Goal: Information Seeking & Learning: Learn about a topic

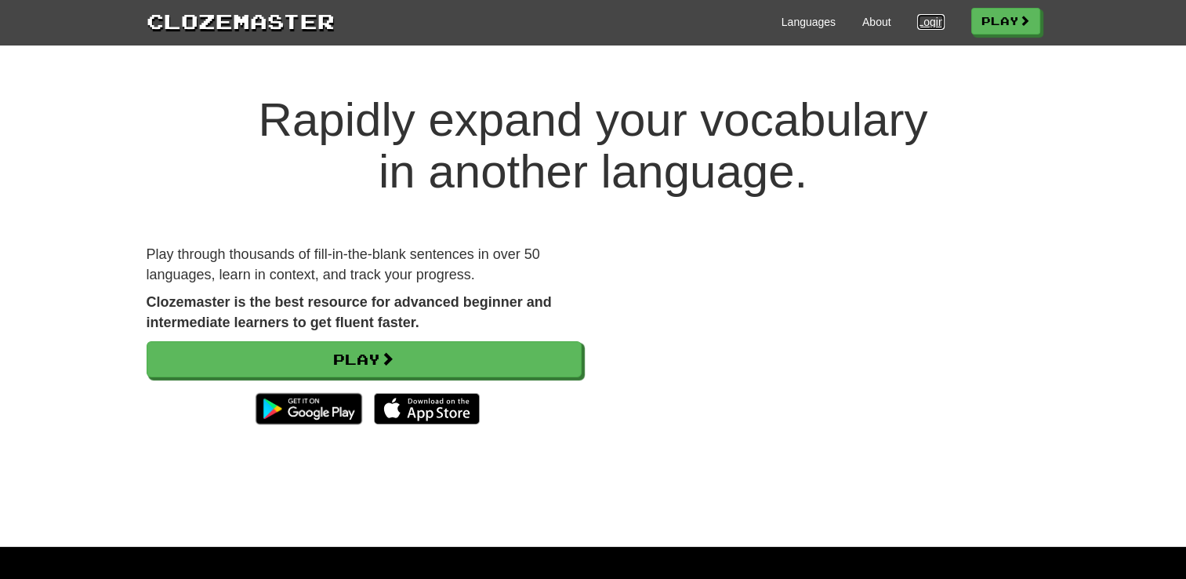
click at [924, 20] on link "Login" at bounding box center [930, 22] width 27 height 16
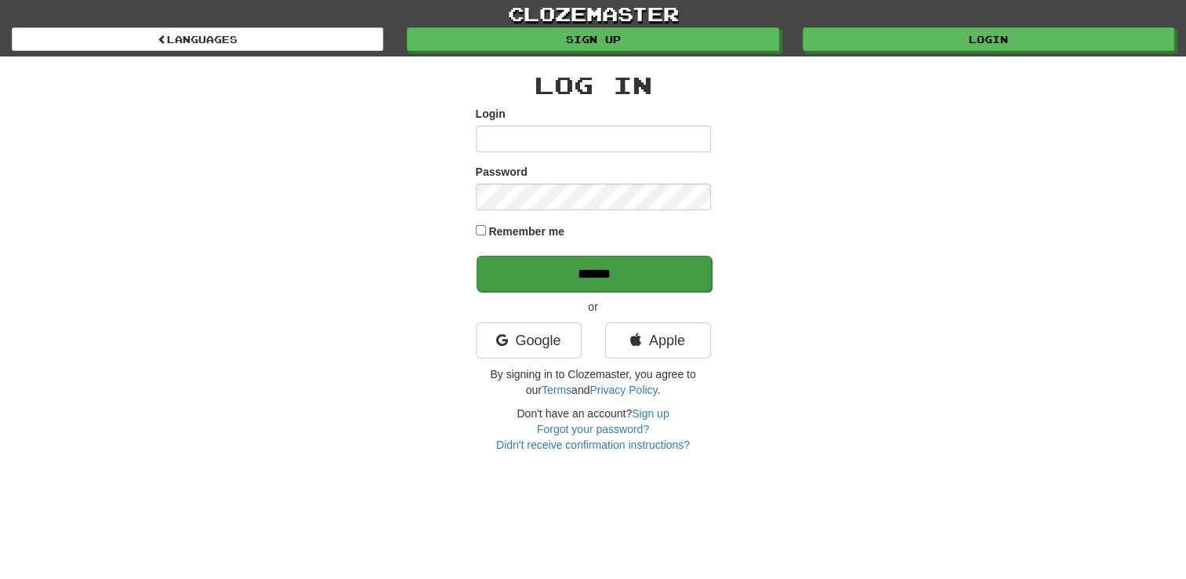
type input "**********"
click at [587, 275] on input "******" at bounding box center [594, 274] width 235 height 36
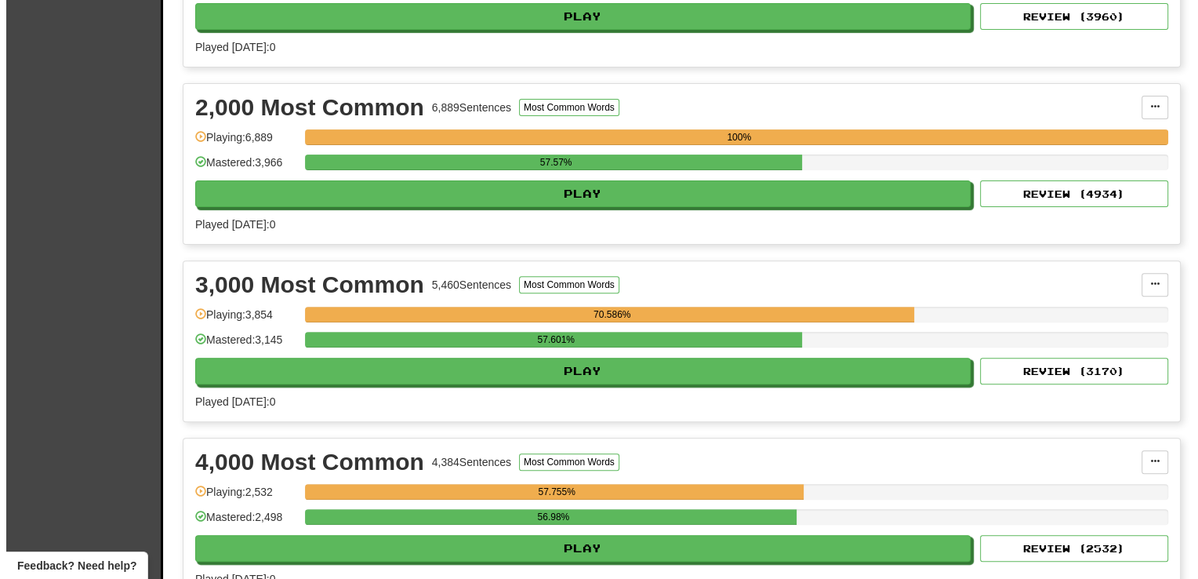
scroll to position [506, 0]
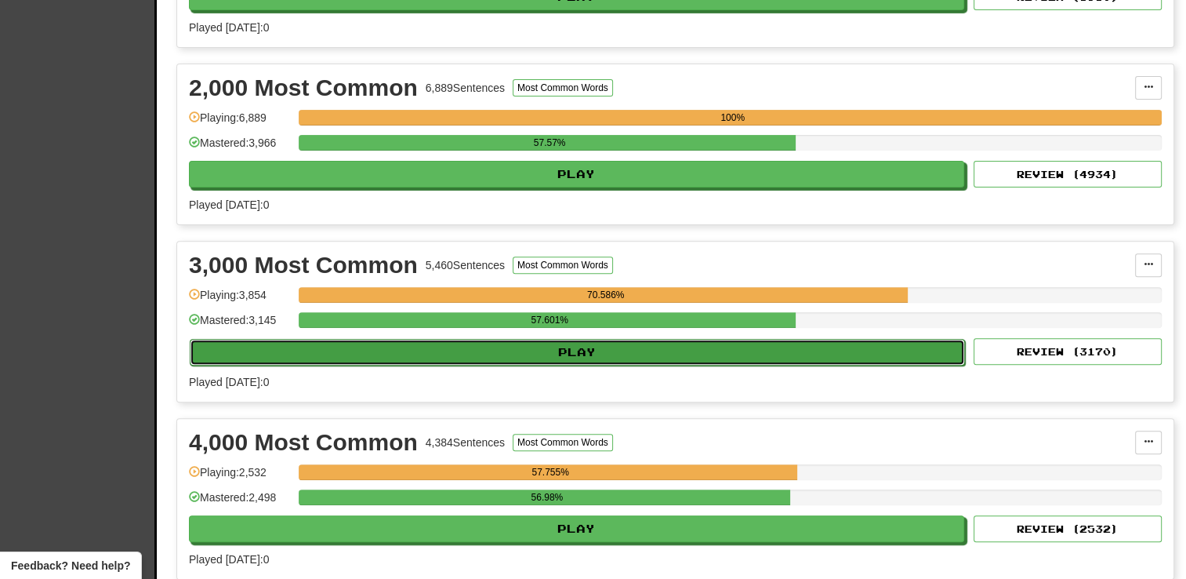
click at [547, 347] on button "Play" at bounding box center [577, 352] width 775 height 27
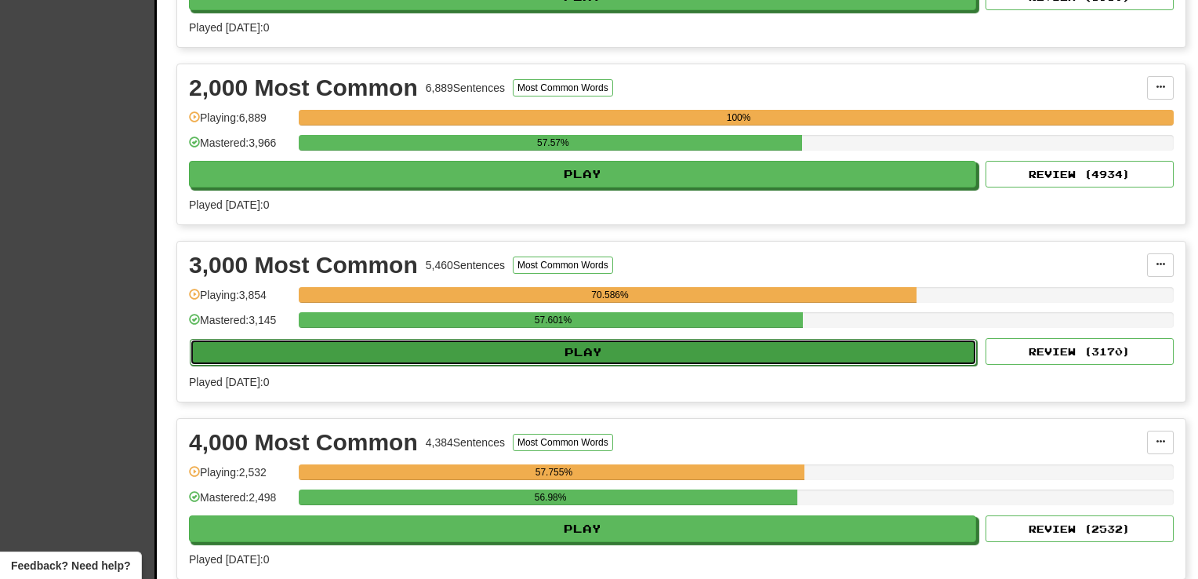
select select "**"
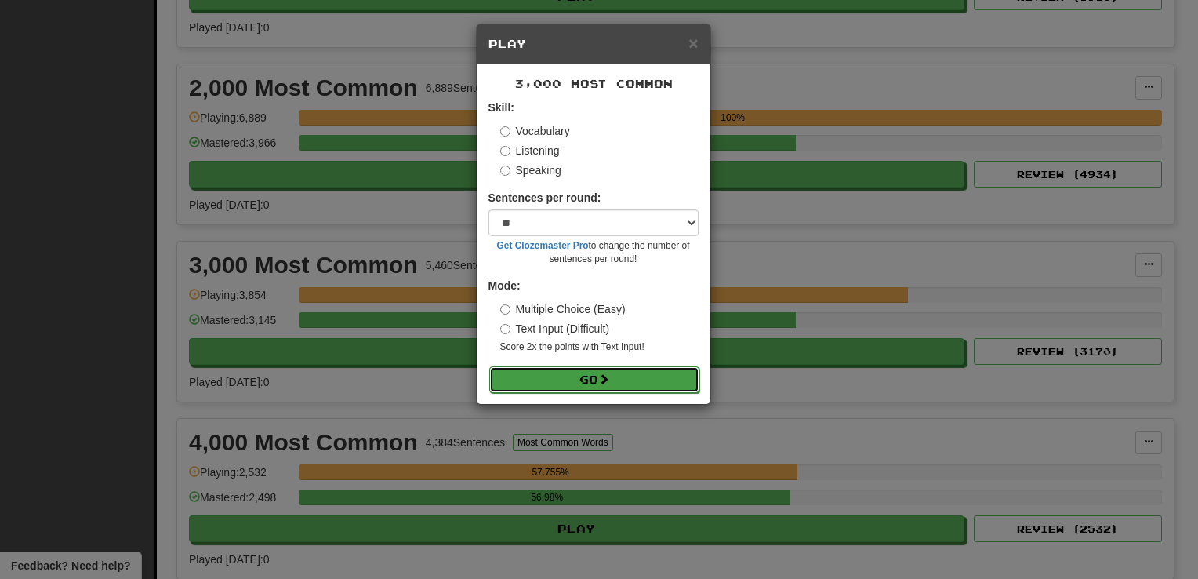
click at [546, 380] on button "Go" at bounding box center [594, 379] width 210 height 27
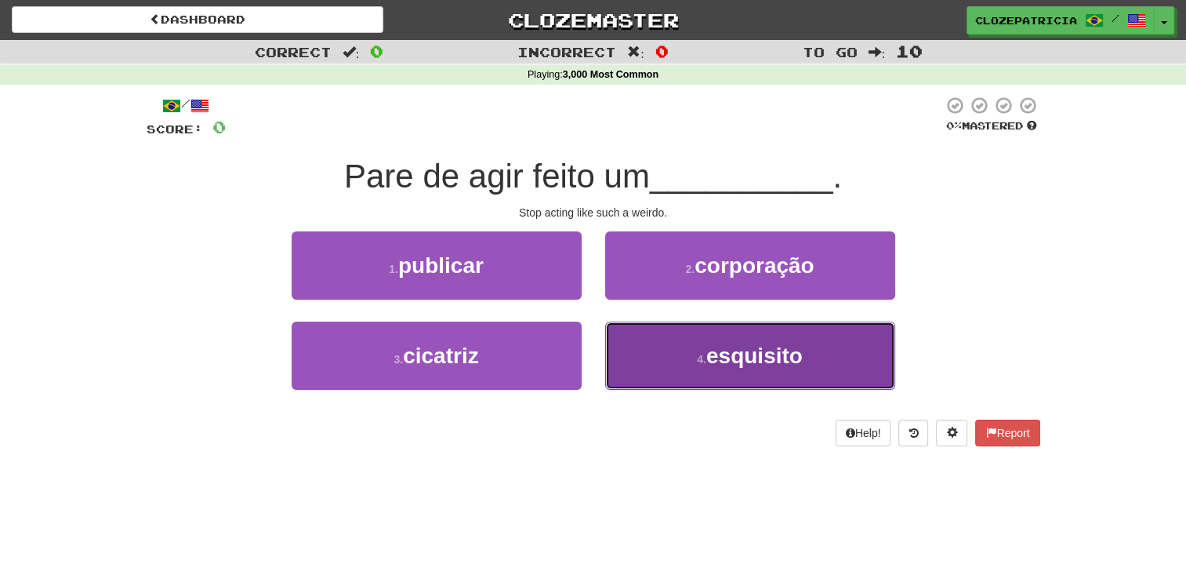
click at [671, 350] on button "4 . esquisito" at bounding box center [750, 355] width 290 height 68
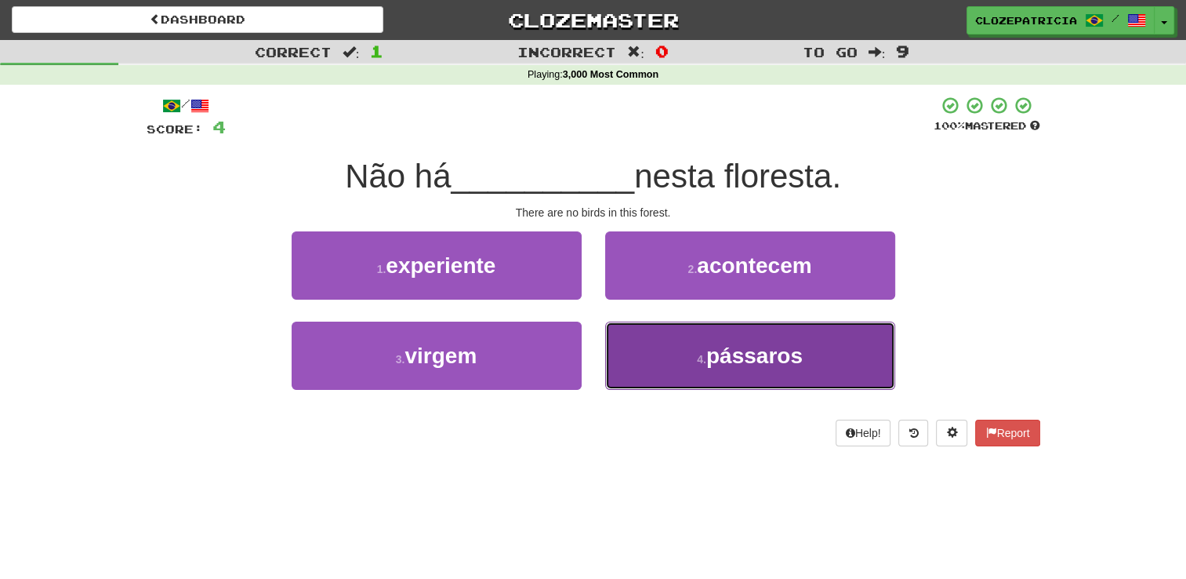
click at [656, 361] on button "4 . pássaros" at bounding box center [750, 355] width 290 height 68
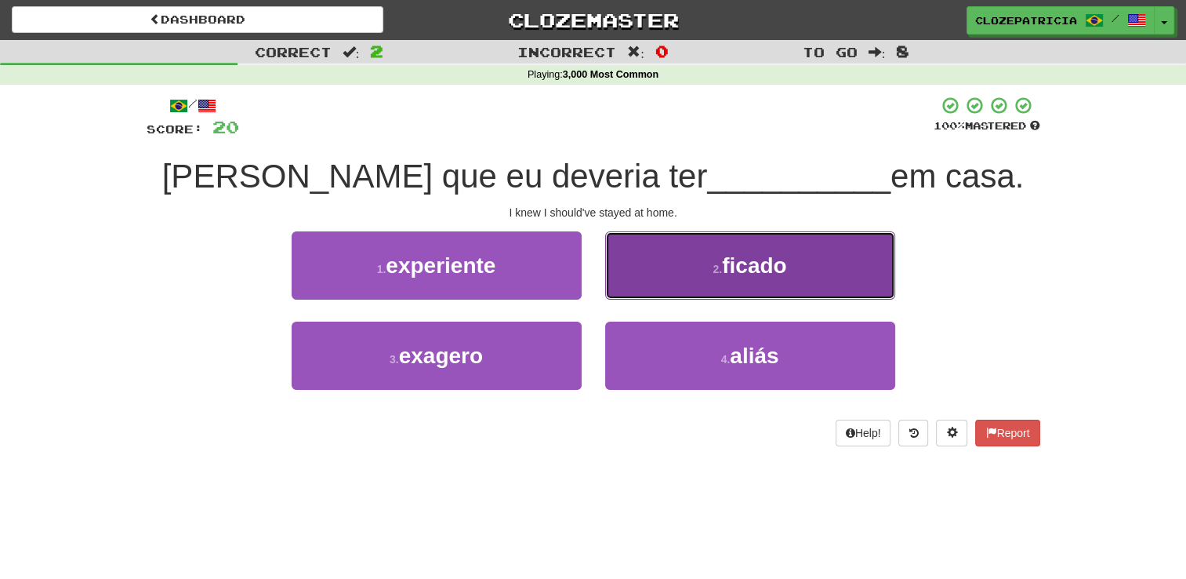
click at [713, 273] on small "2 ." at bounding box center [717, 269] width 9 height 13
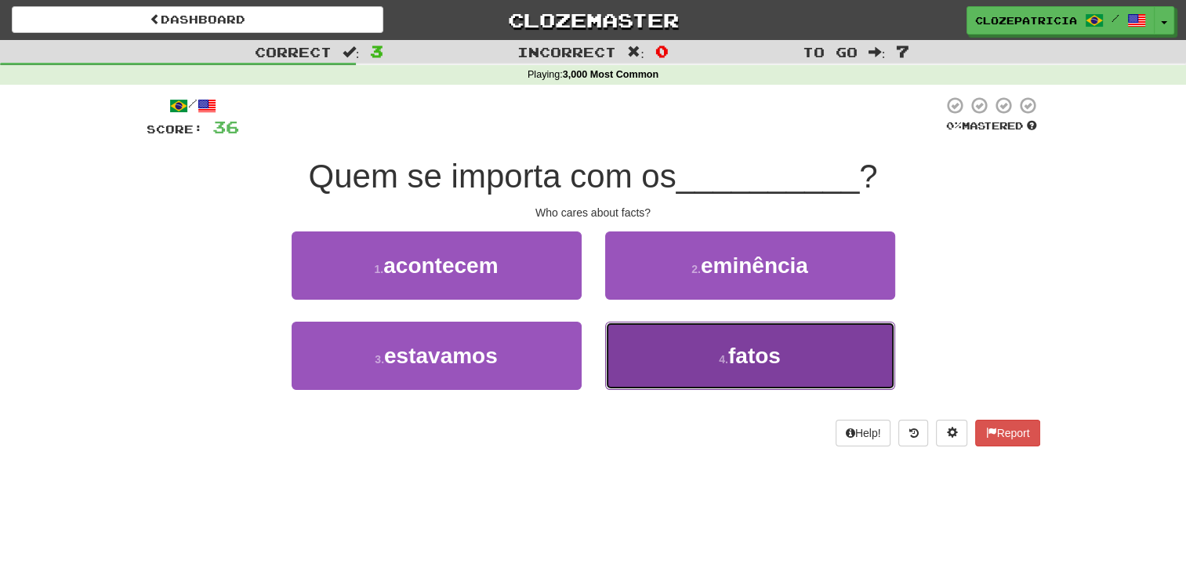
click at [667, 358] on button "4 . fatos" at bounding box center [750, 355] width 290 height 68
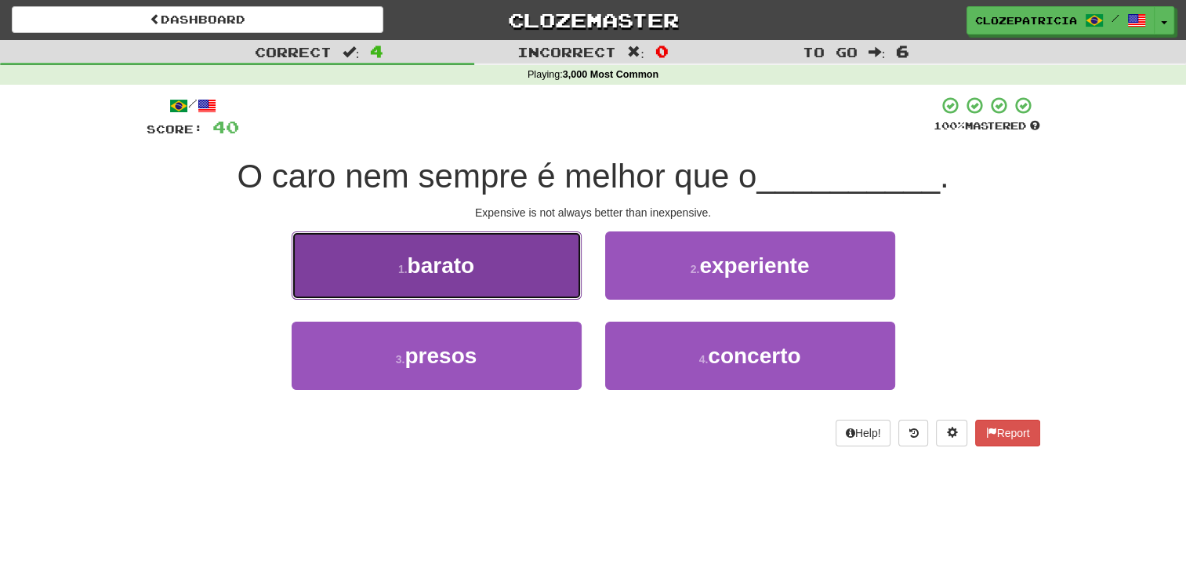
click at [511, 267] on button "1 . barato" at bounding box center [437, 265] width 290 height 68
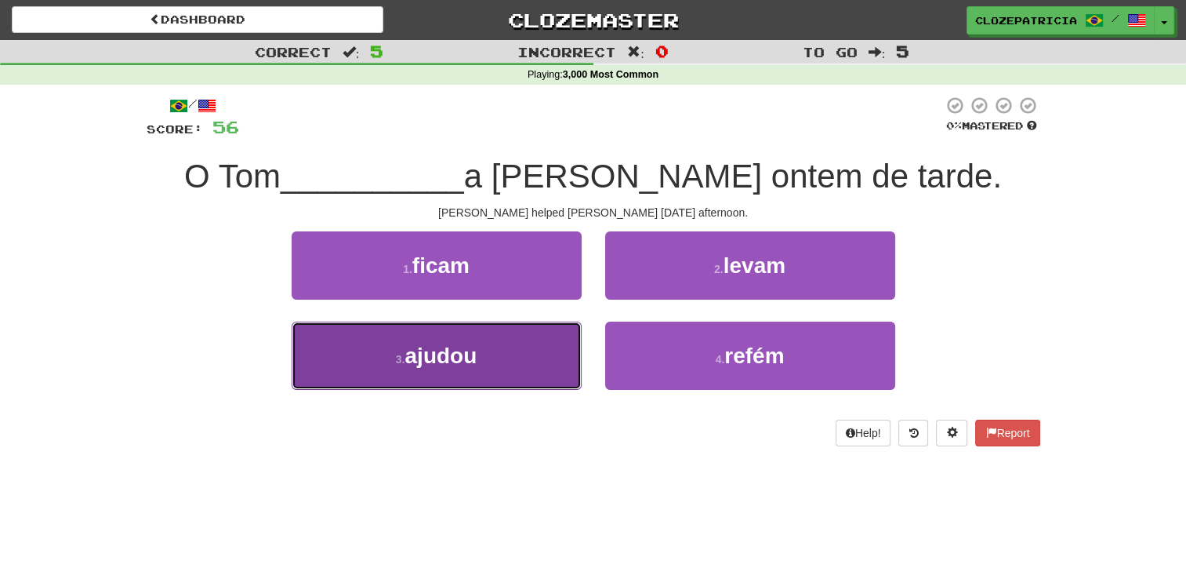
click at [518, 365] on button "3 . ajudou" at bounding box center [437, 355] width 290 height 68
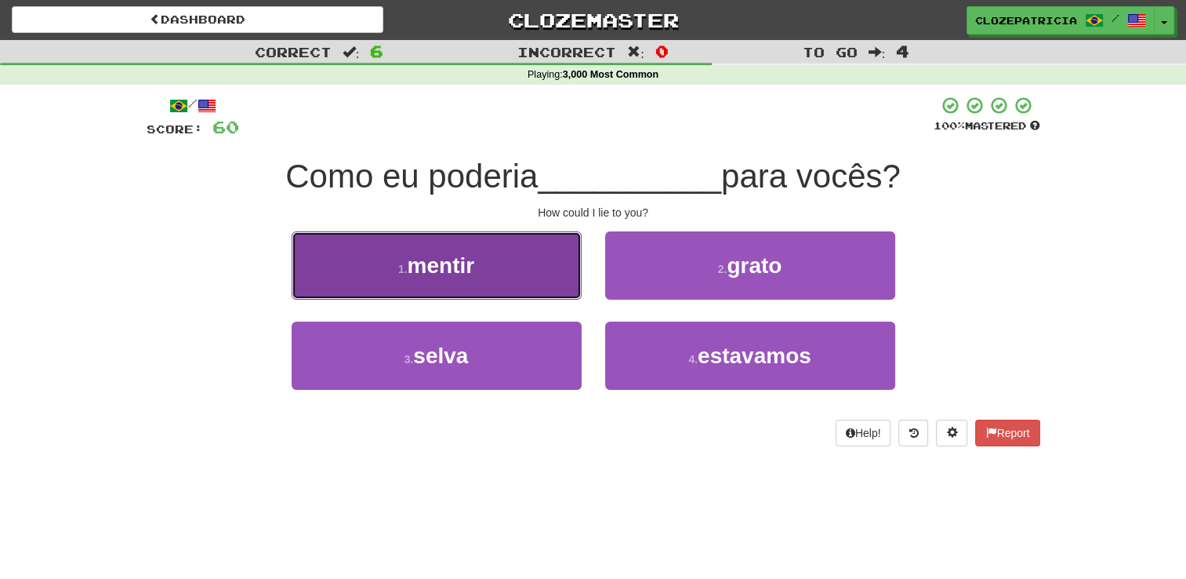
click at [524, 264] on button "1 . mentir" at bounding box center [437, 265] width 290 height 68
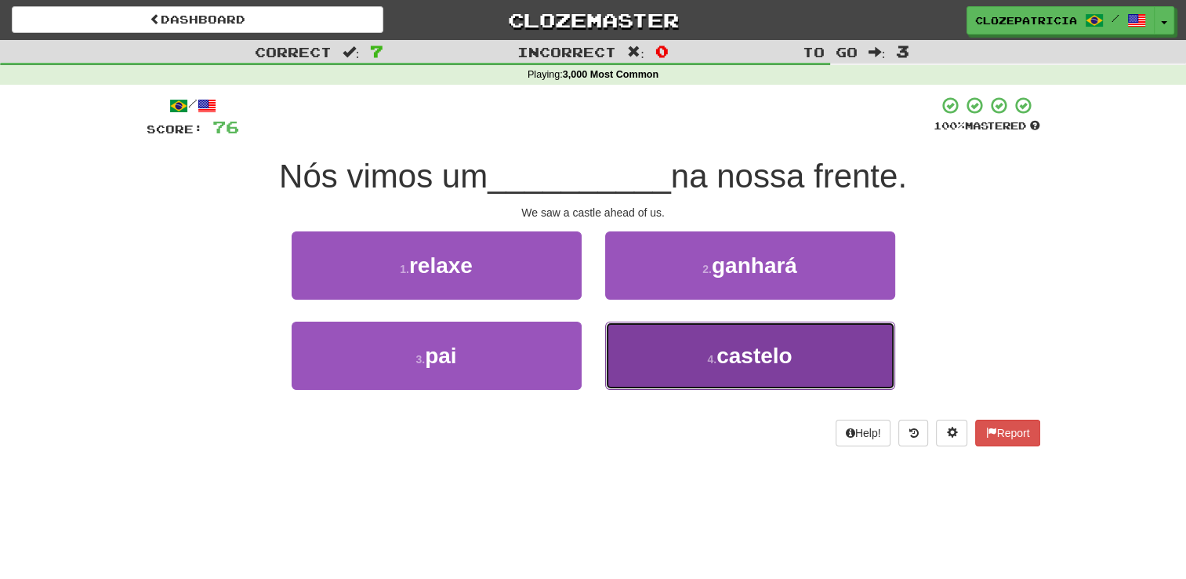
click at [693, 358] on button "4 . castelo" at bounding box center [750, 355] width 290 height 68
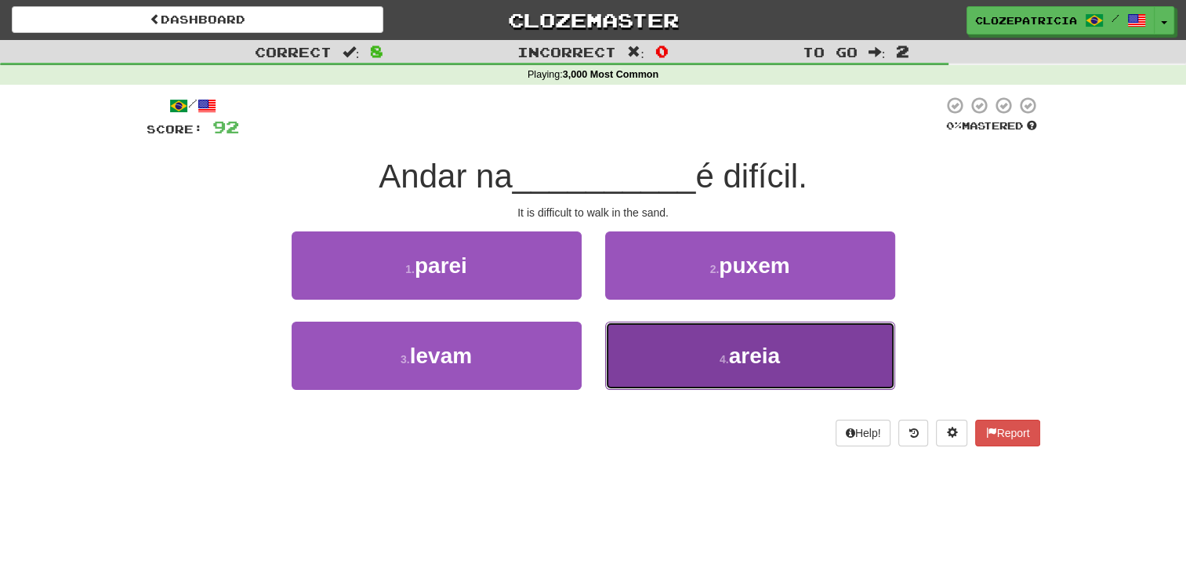
click at [673, 363] on button "4 . areia" at bounding box center [750, 355] width 290 height 68
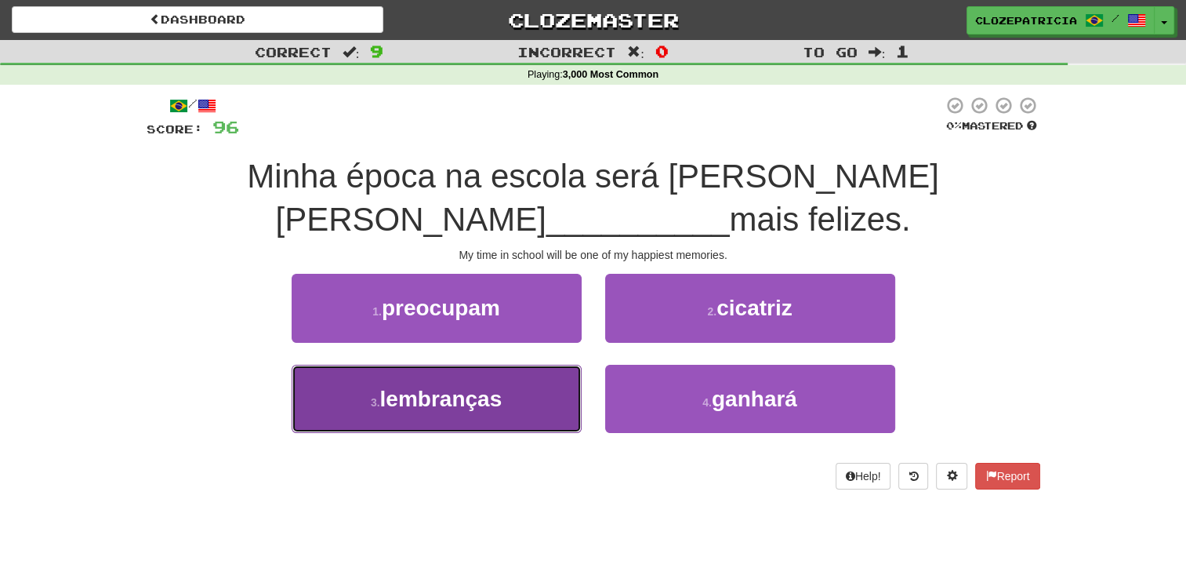
click at [449, 407] on span "lembranças" at bounding box center [441, 399] width 122 height 24
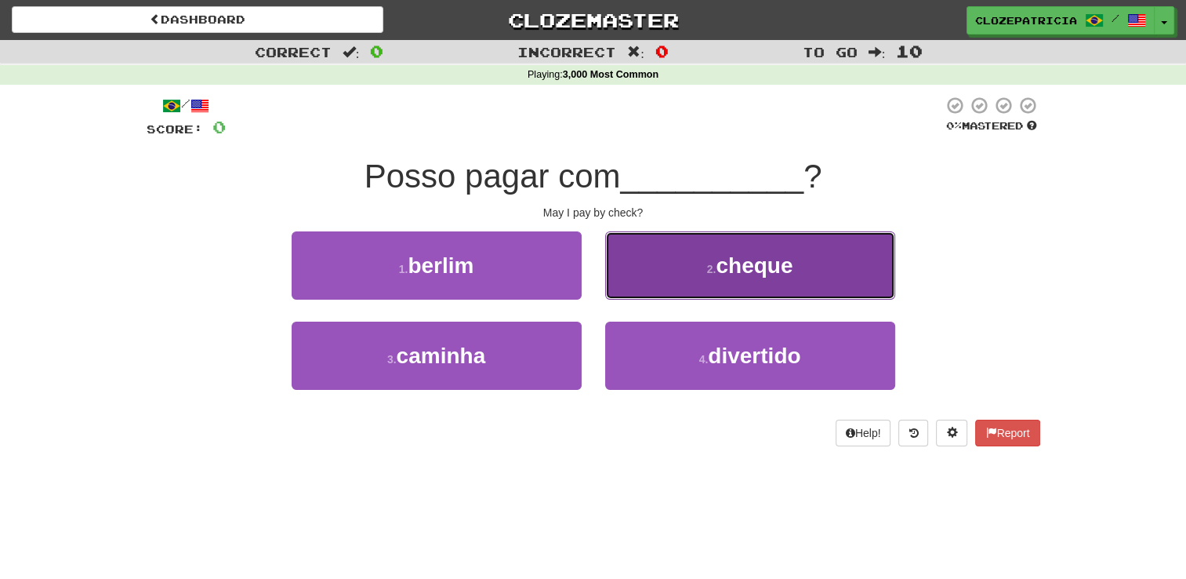
click at [747, 271] on span "cheque" at bounding box center [754, 265] width 77 height 24
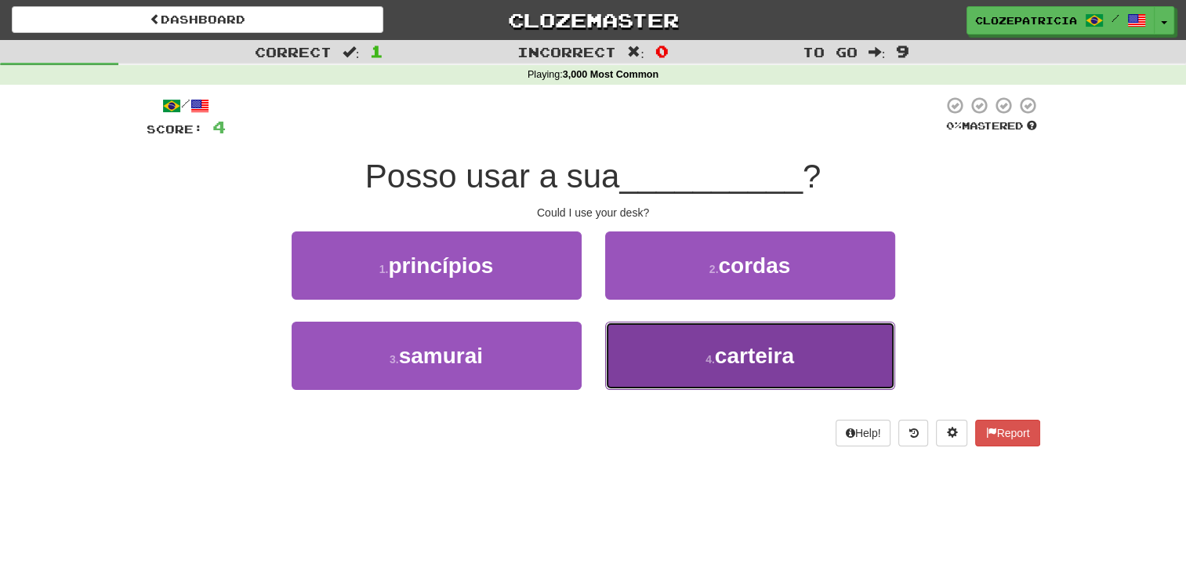
click at [746, 337] on button "4 . carteira" at bounding box center [750, 355] width 290 height 68
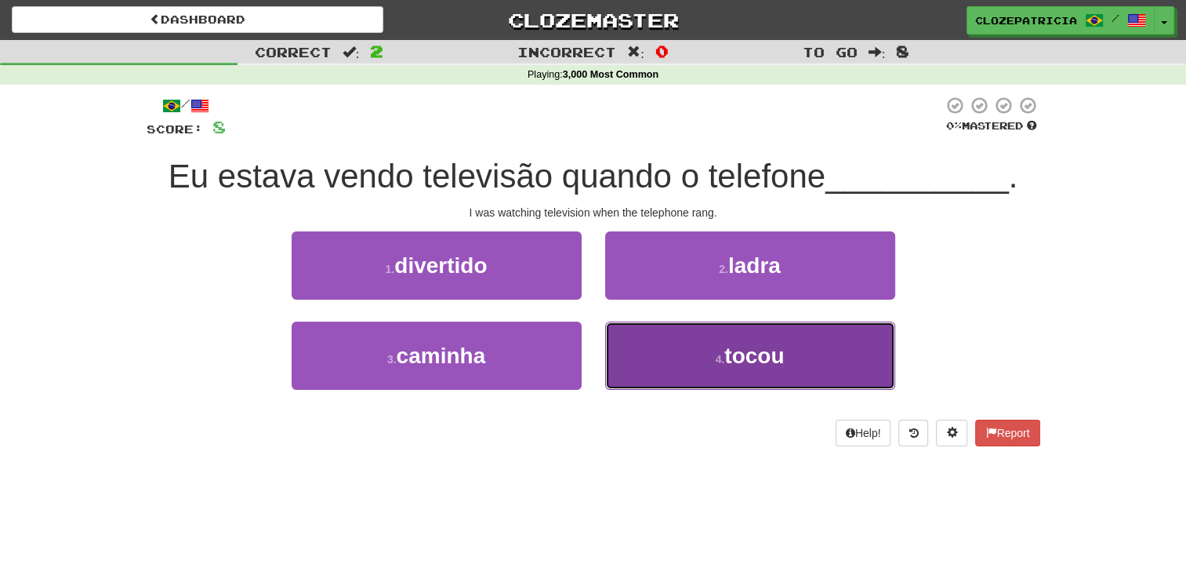
click at [681, 365] on button "4 . tocou" at bounding box center [750, 355] width 290 height 68
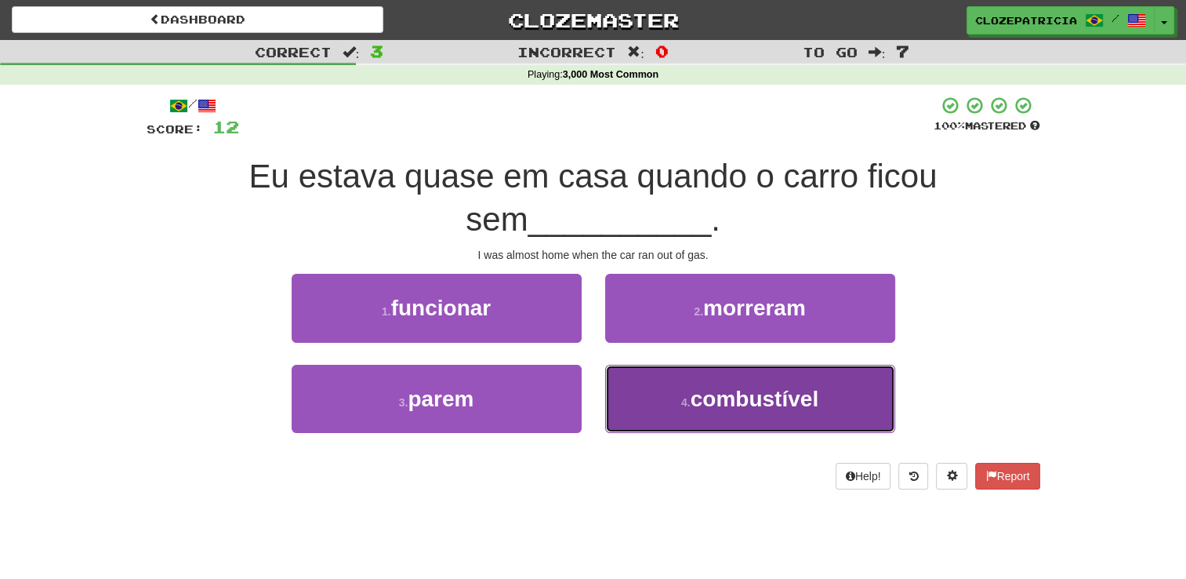
click at [659, 392] on button "4 . combustível" at bounding box center [750, 399] width 290 height 68
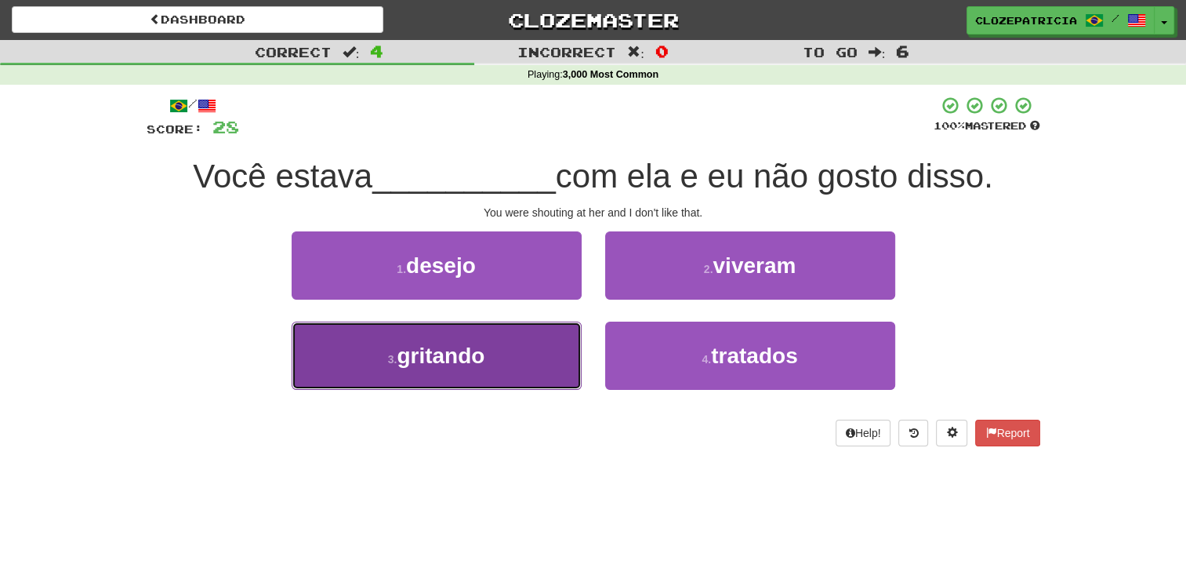
click at [467, 367] on button "3 . gritando" at bounding box center [437, 355] width 290 height 68
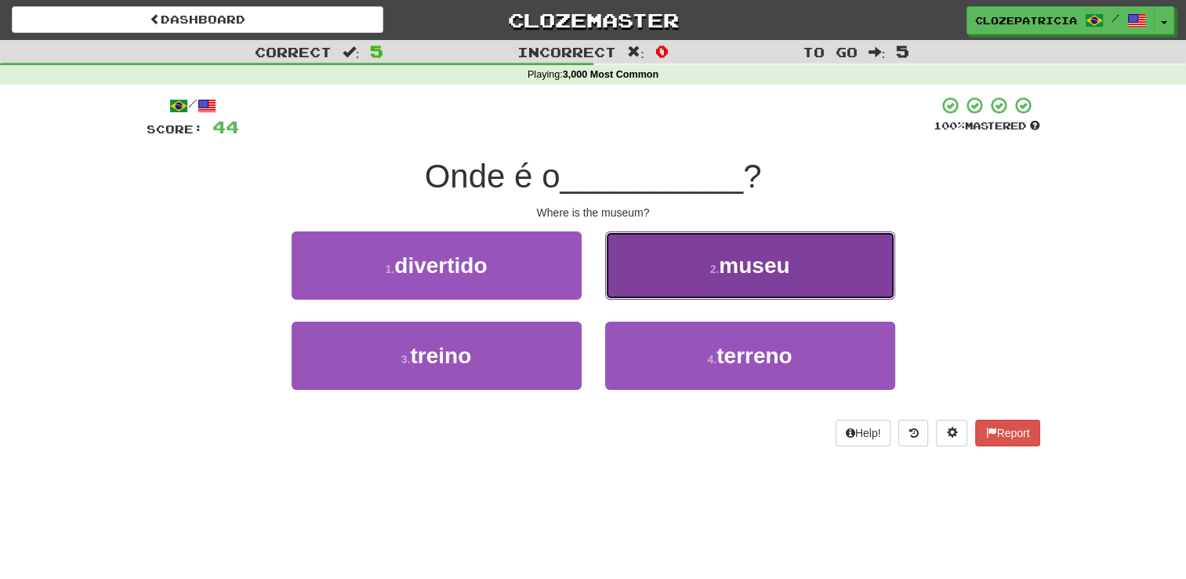
click at [762, 265] on span "museu" at bounding box center [754, 265] width 71 height 24
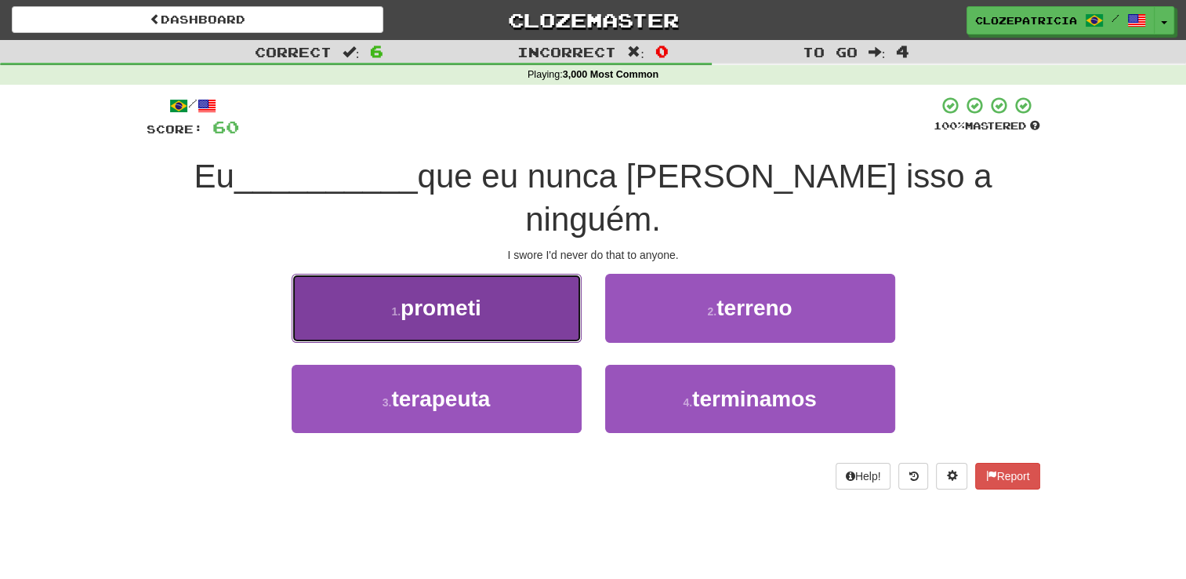
click at [516, 274] on button "1 . prometi" at bounding box center [437, 308] width 290 height 68
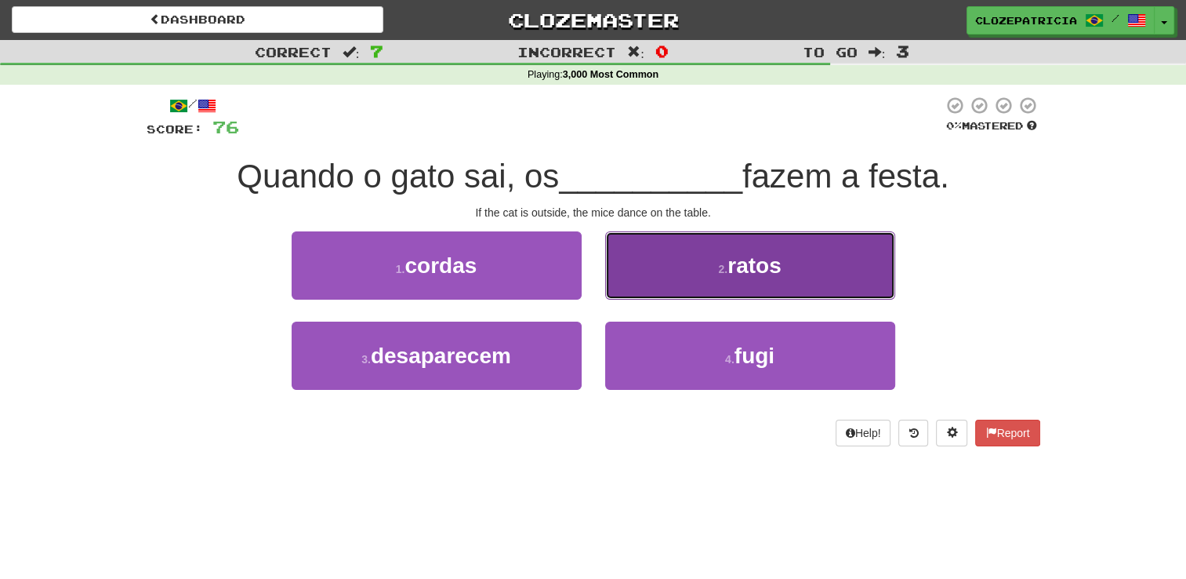
click at [749, 269] on span "ratos" at bounding box center [754, 265] width 53 height 24
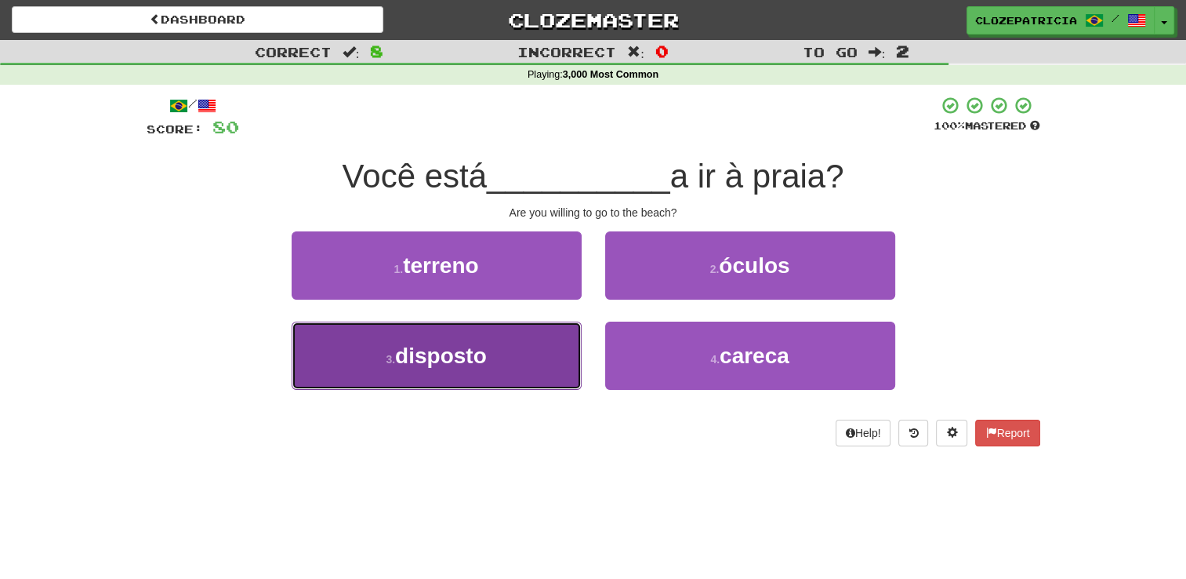
click at [497, 350] on button "3 . disposto" at bounding box center [437, 355] width 290 height 68
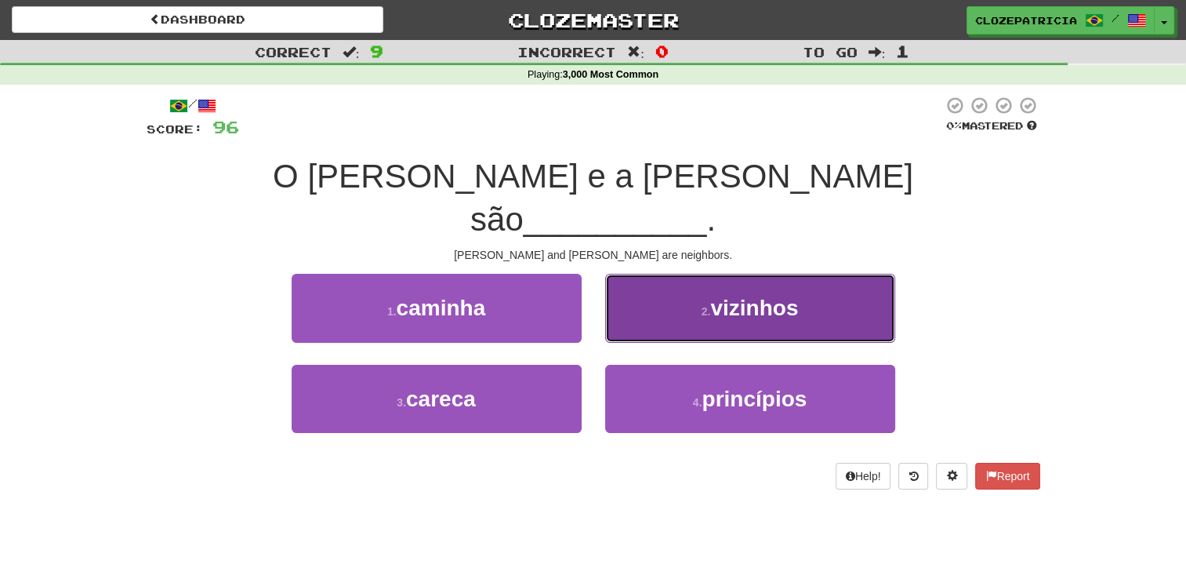
click at [761, 296] on span "vizinhos" at bounding box center [754, 308] width 88 height 24
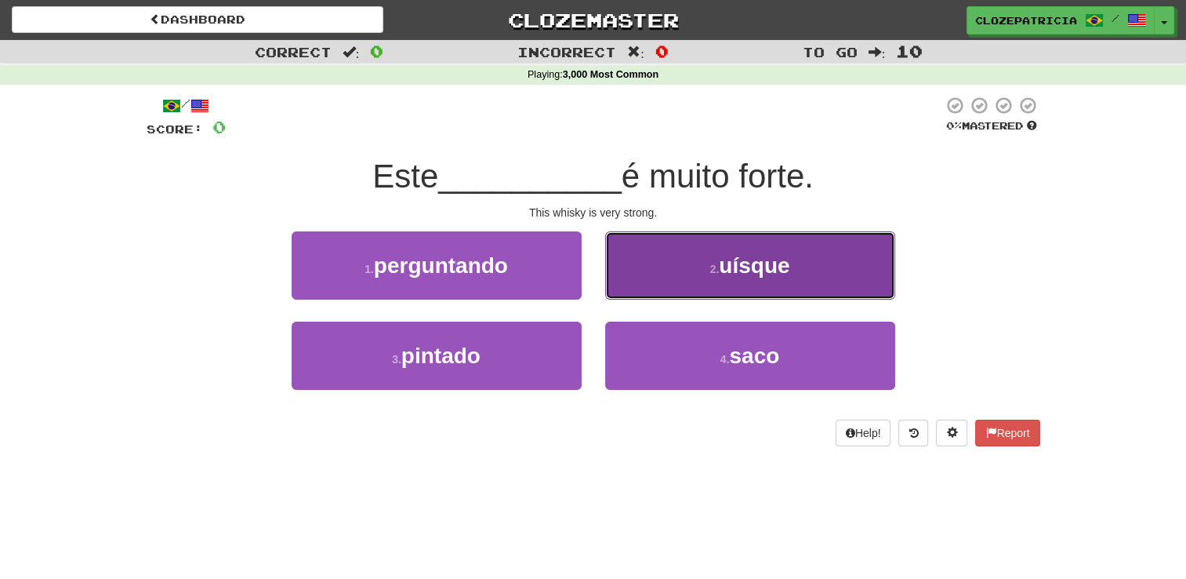
click at [688, 272] on button "2 . uísque" at bounding box center [750, 265] width 290 height 68
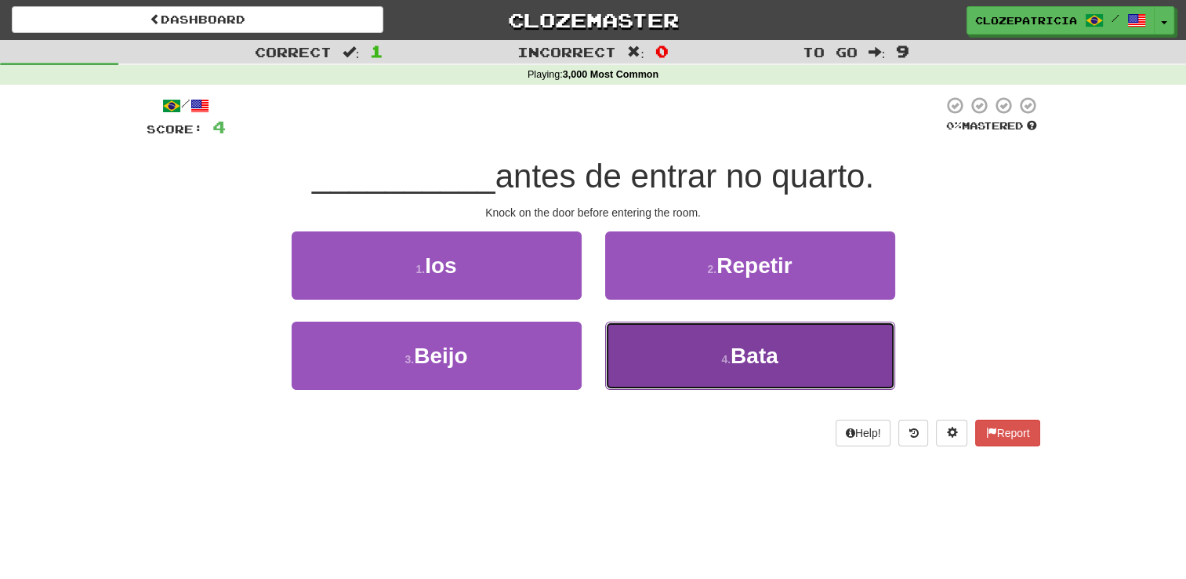
click at [656, 353] on button "4 . Bata" at bounding box center [750, 355] width 290 height 68
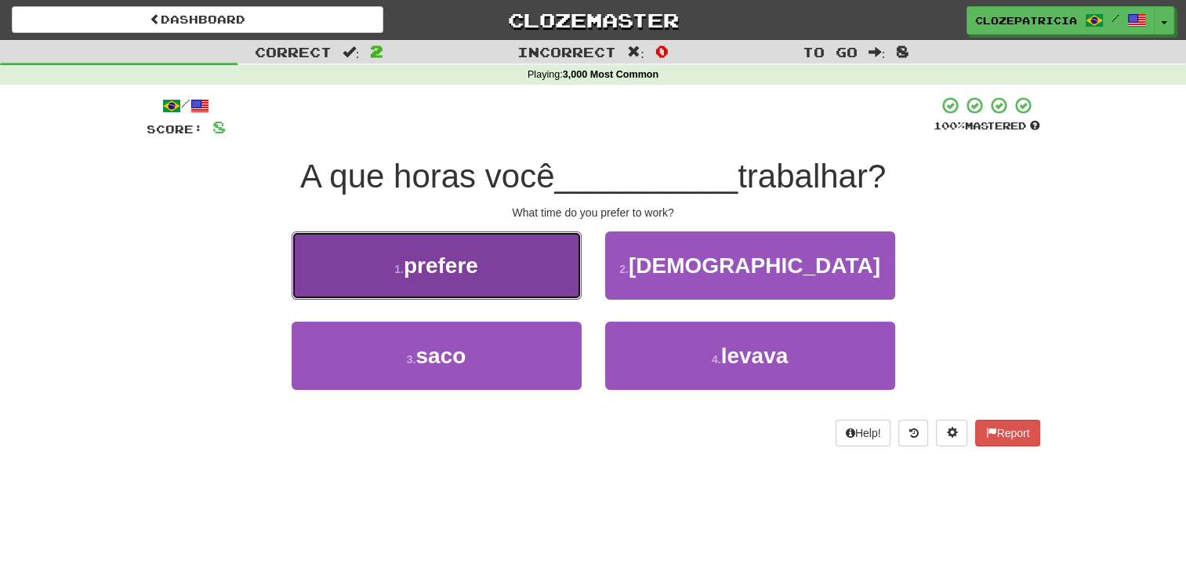
click at [521, 268] on button "1 . prefere" at bounding box center [437, 265] width 290 height 68
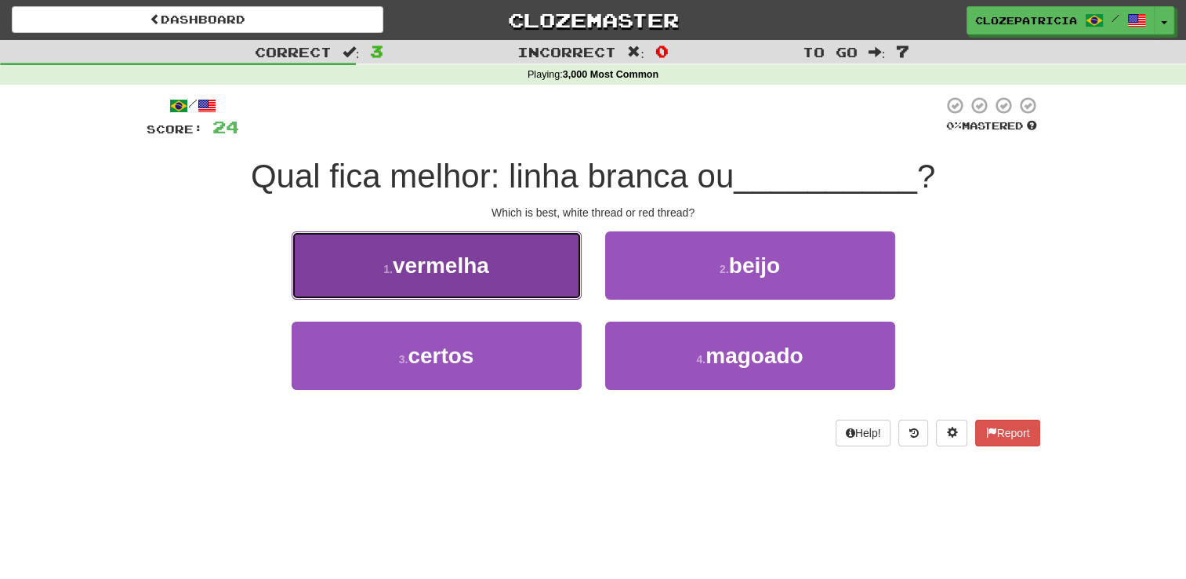
click at [533, 264] on button "1 . vermelha" at bounding box center [437, 265] width 290 height 68
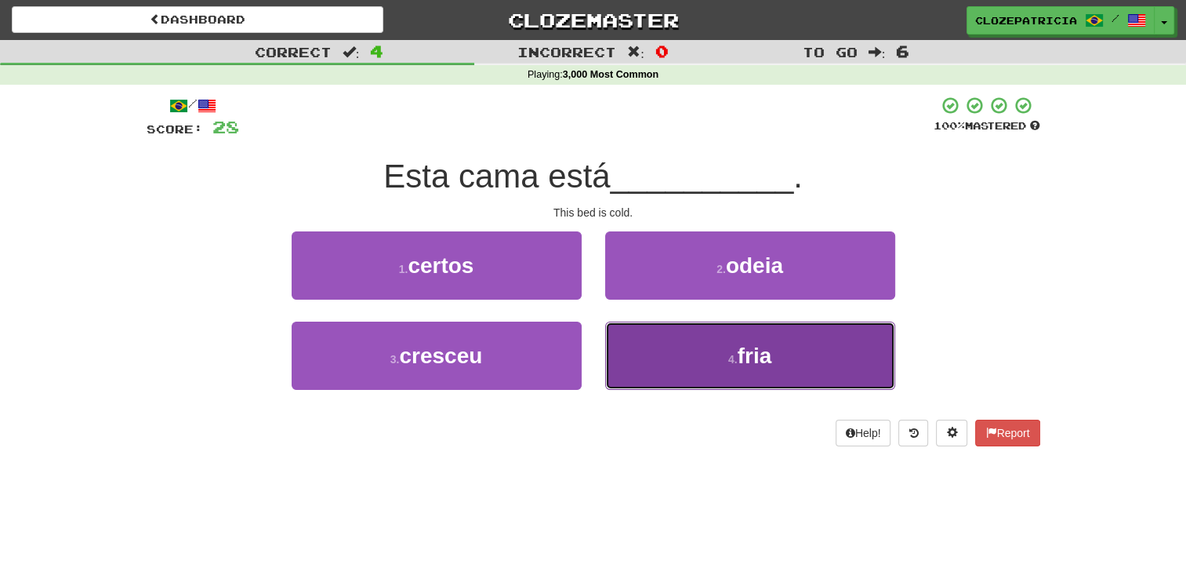
click at [690, 348] on button "4 . fria" at bounding box center [750, 355] width 290 height 68
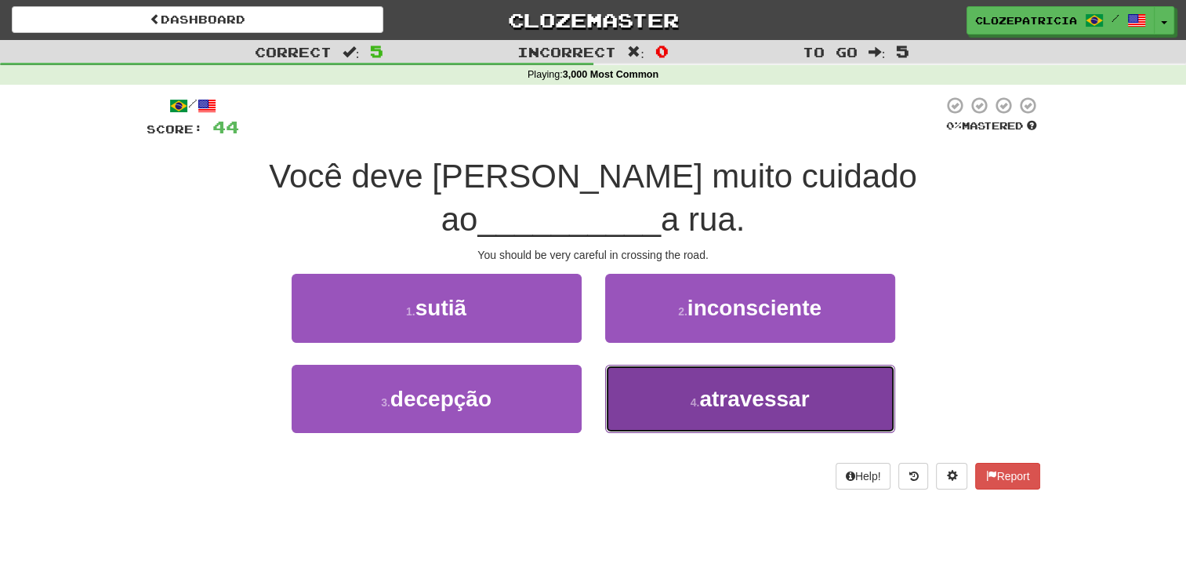
click at [653, 374] on button "4 . atravessar" at bounding box center [750, 399] width 290 height 68
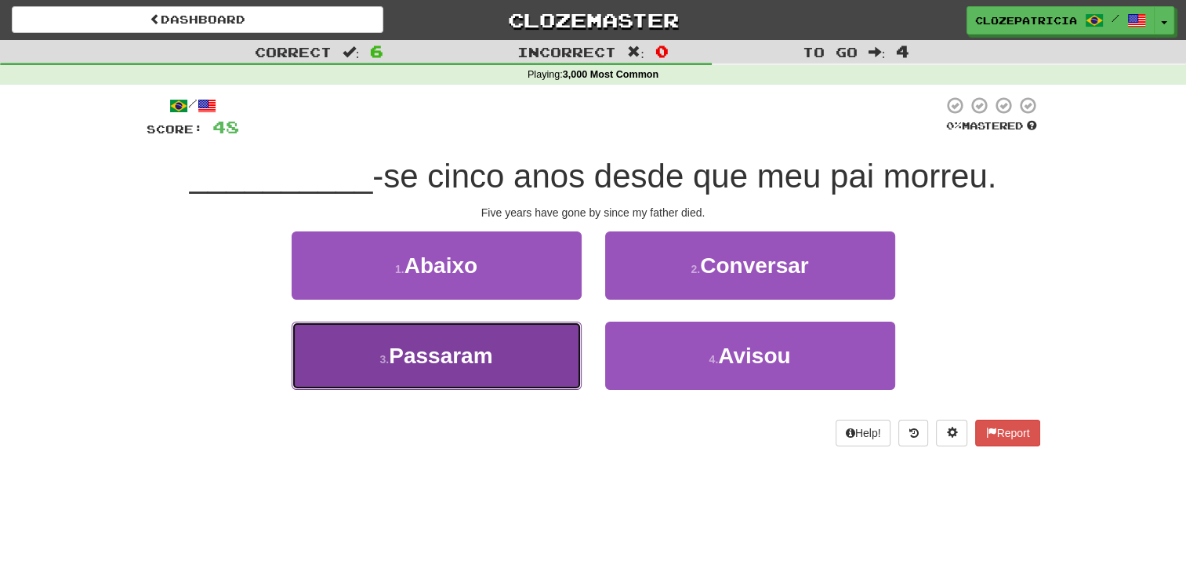
click at [474, 367] on button "3 . Passaram" at bounding box center [437, 355] width 290 height 68
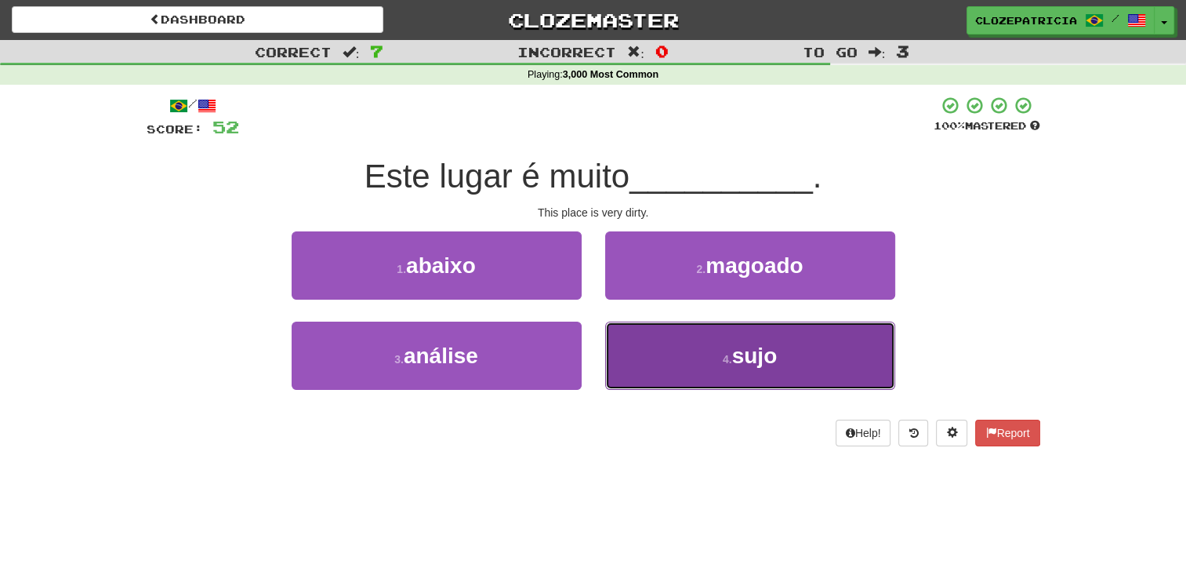
click at [665, 361] on button "4 . sujo" at bounding box center [750, 355] width 290 height 68
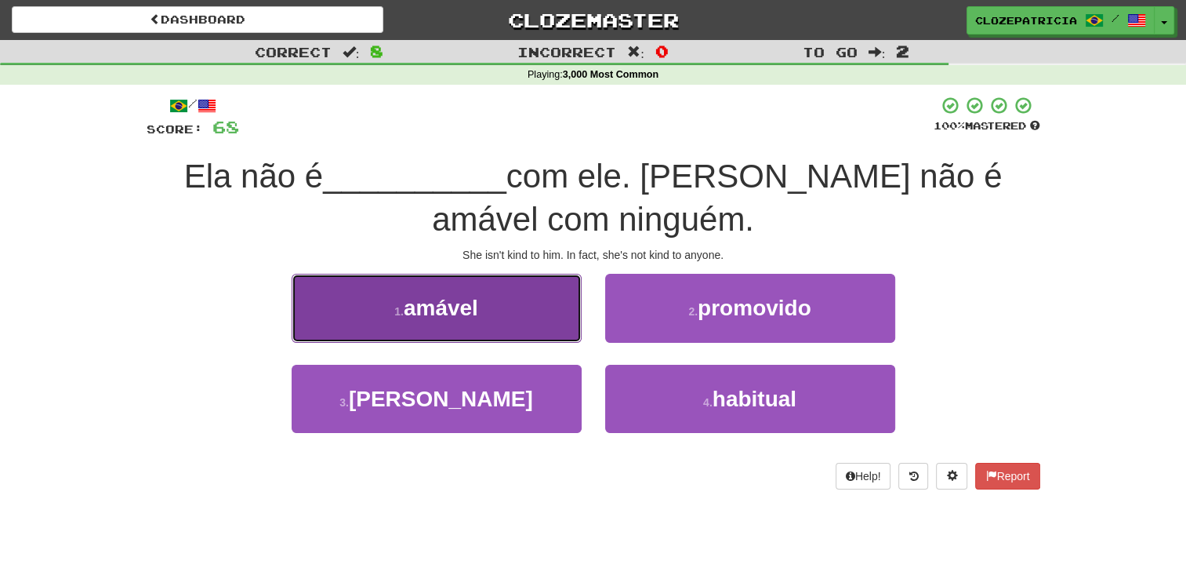
click at [524, 316] on button "1 . amável" at bounding box center [437, 308] width 290 height 68
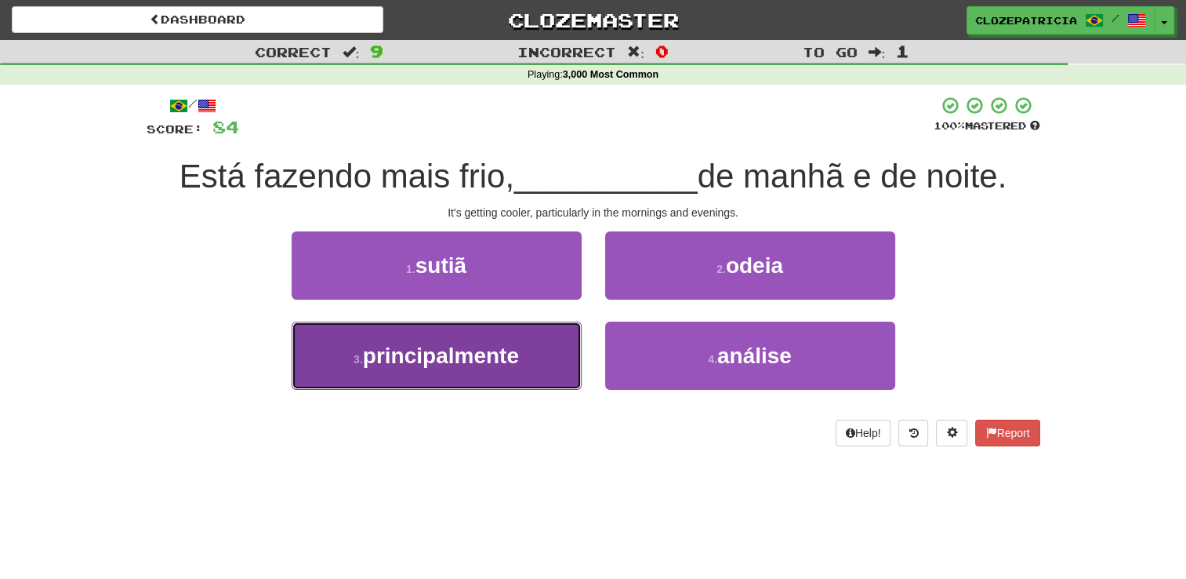
click at [493, 361] on span "principalmente" at bounding box center [441, 355] width 156 height 24
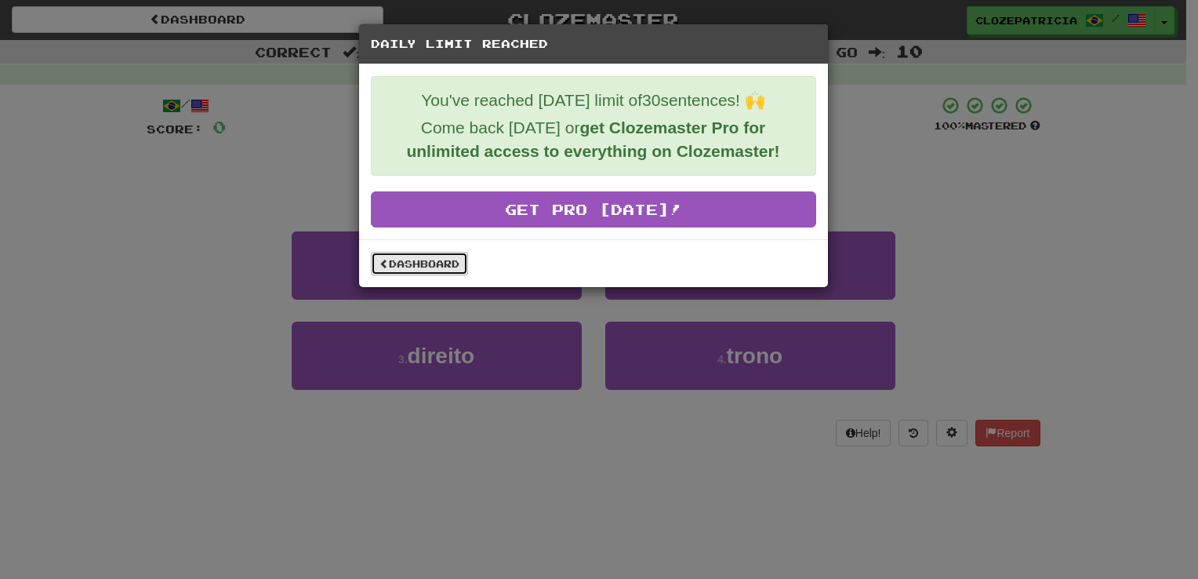
click at [420, 256] on link "Dashboard" at bounding box center [419, 264] width 97 height 24
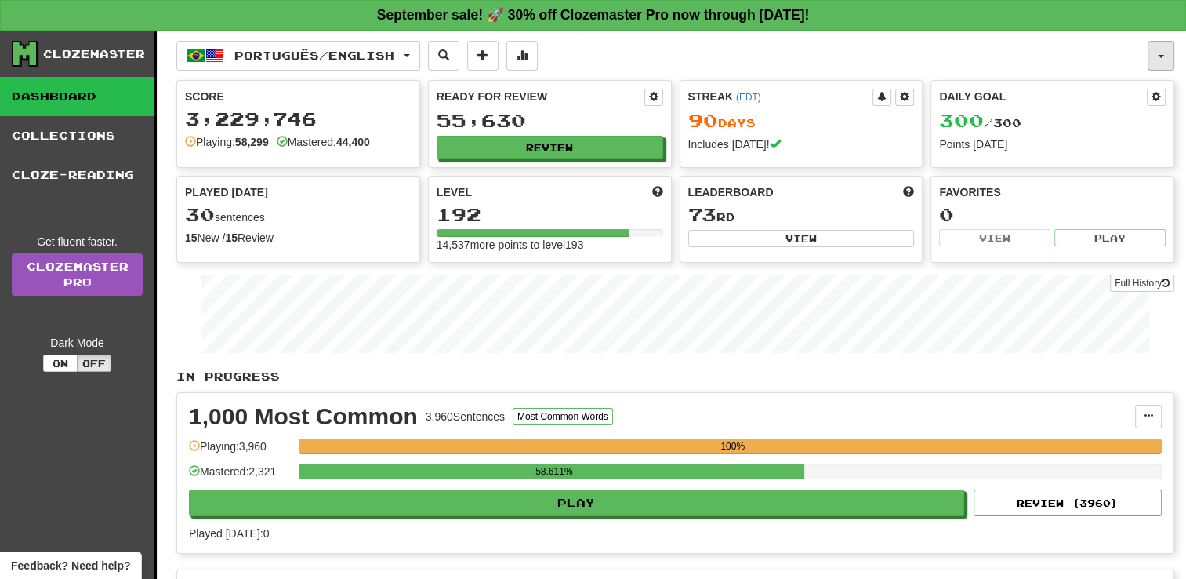
click at [1164, 56] on button "button" at bounding box center [1161, 56] width 27 height 30
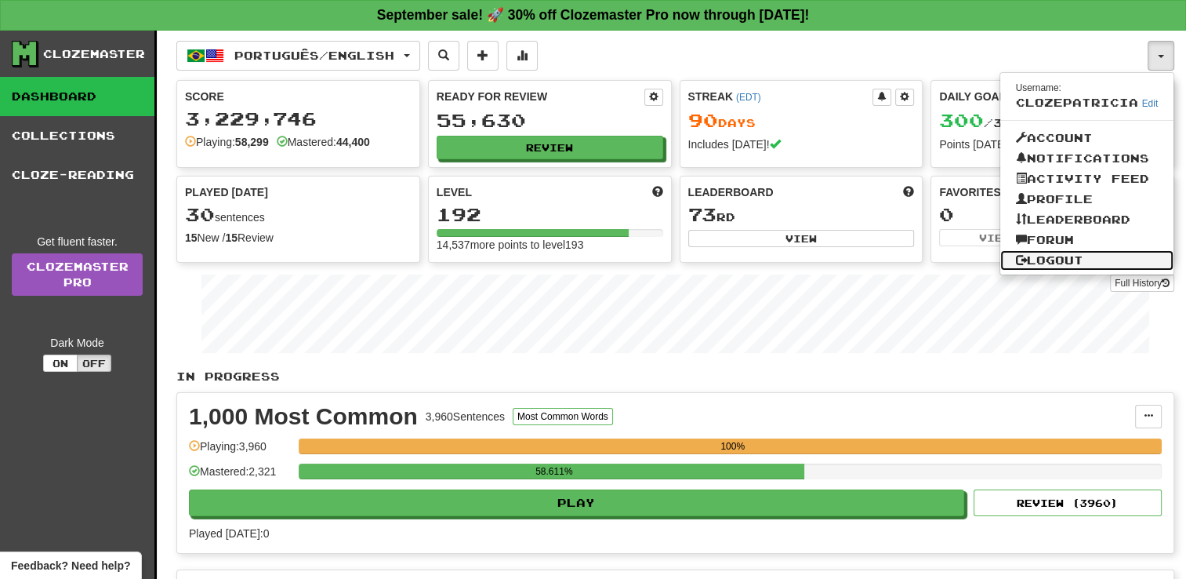
click at [1038, 260] on link "Logout" at bounding box center [1088, 260] width 174 height 20
